Goal: Information Seeking & Learning: Learn about a topic

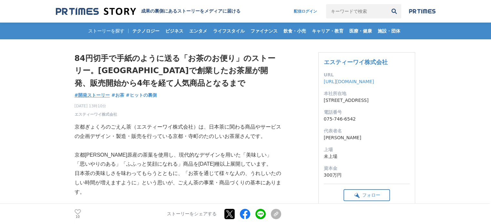
click at [99, 95] on span "#開発ストーリー" at bounding box center [93, 95] width 36 height 6
click at [150, 94] on span "#ヒットの裏側" at bounding box center [141, 95] width 31 height 6
